Goal: Obtain resource: Obtain resource

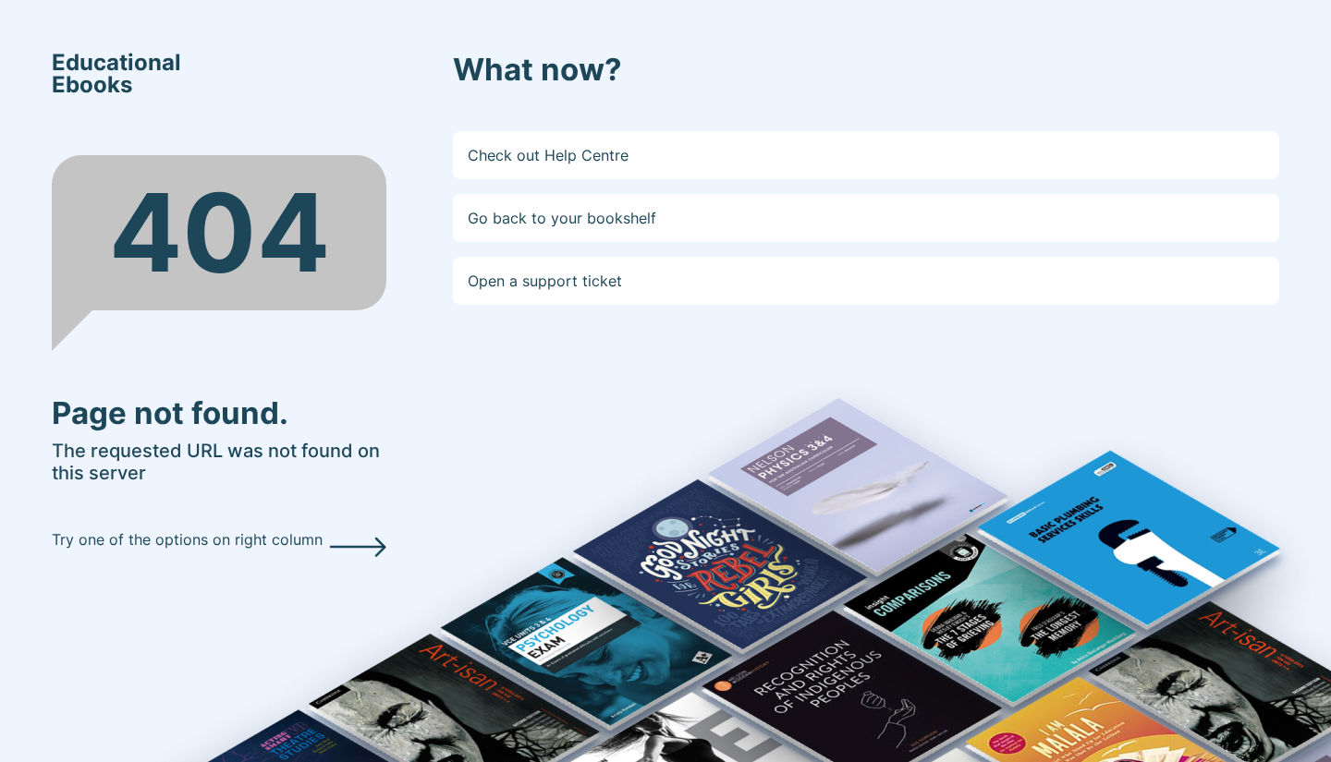
click at [107, 1] on div "Educational Ebooks 404 Page not found. The requested URL was not found on this …" at bounding box center [665, 381] width 1331 height 762
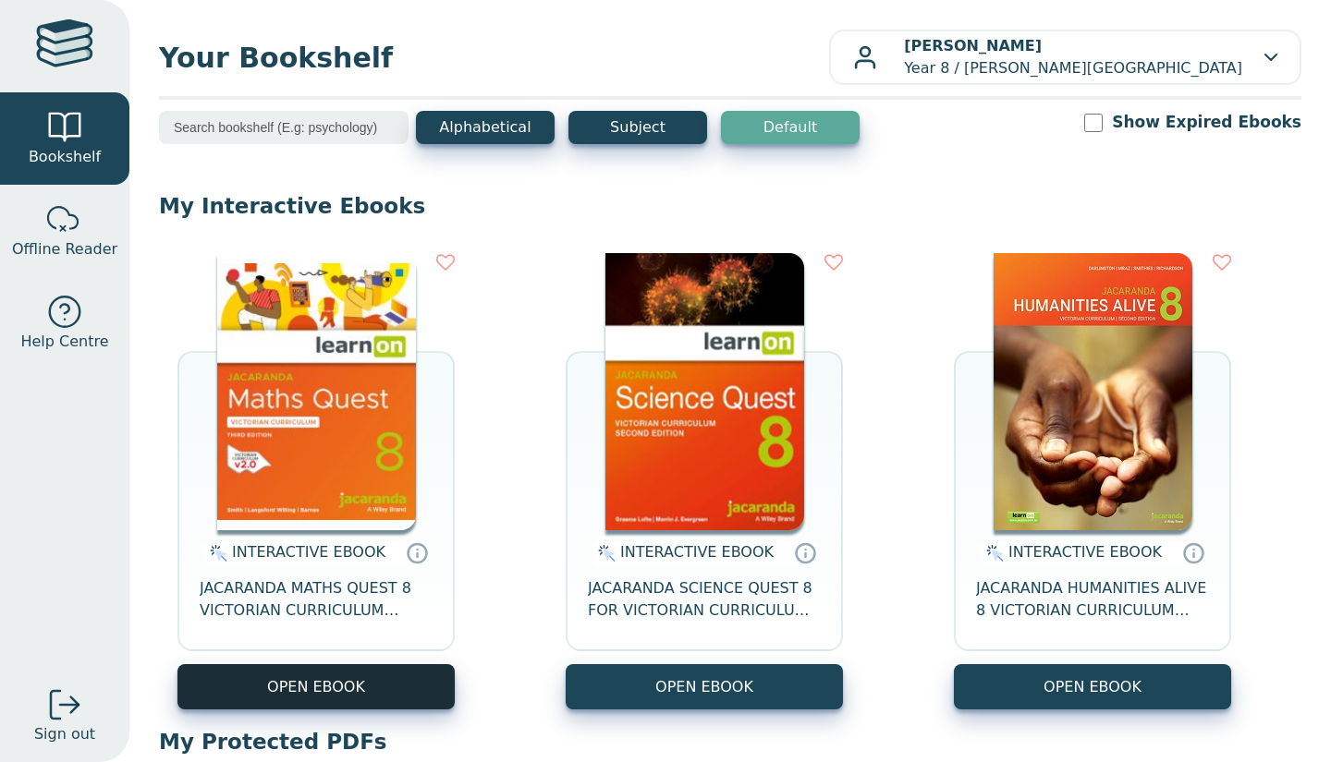
click at [276, 698] on button "OPEN EBOOK" at bounding box center [315, 686] width 277 height 45
